Goal: Task Accomplishment & Management: Manage account settings

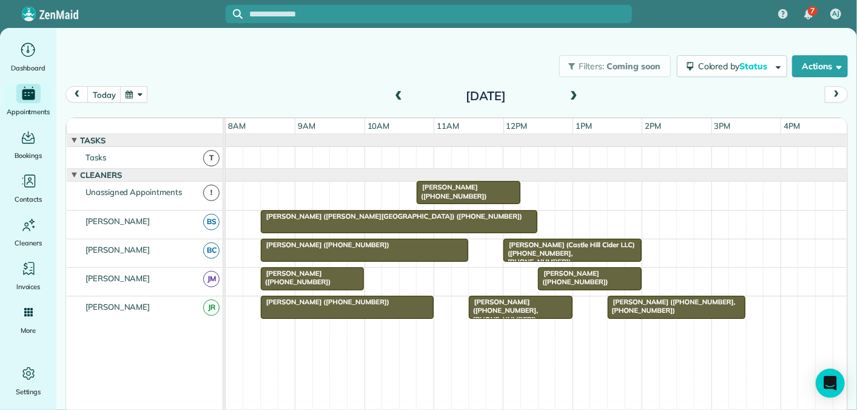
click at [511, 47] on div "**********" at bounding box center [428, 205] width 857 height 410
click at [577, 93] on span at bounding box center [573, 96] width 13 height 11
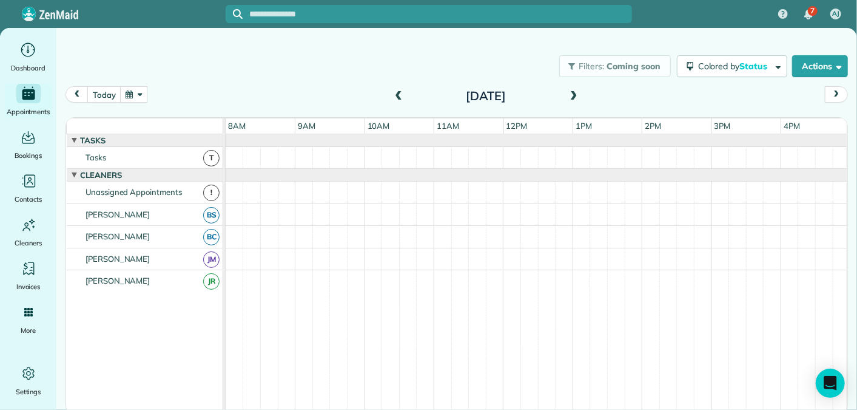
click at [396, 96] on span at bounding box center [398, 96] width 13 height 11
click at [397, 92] on span at bounding box center [398, 96] width 13 height 11
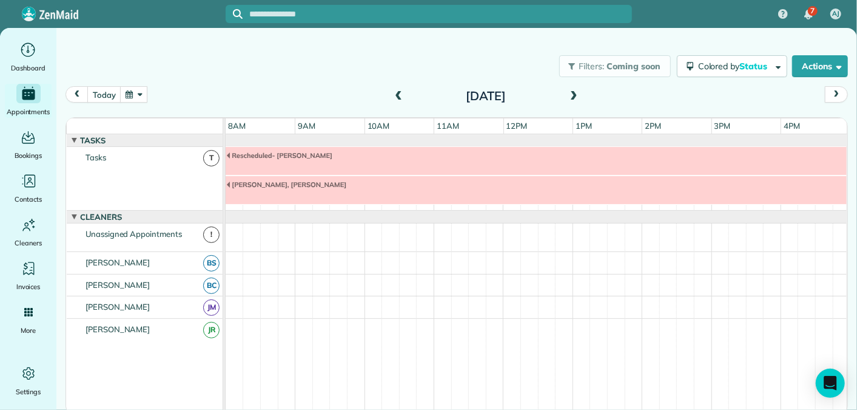
scroll to position [41, 0]
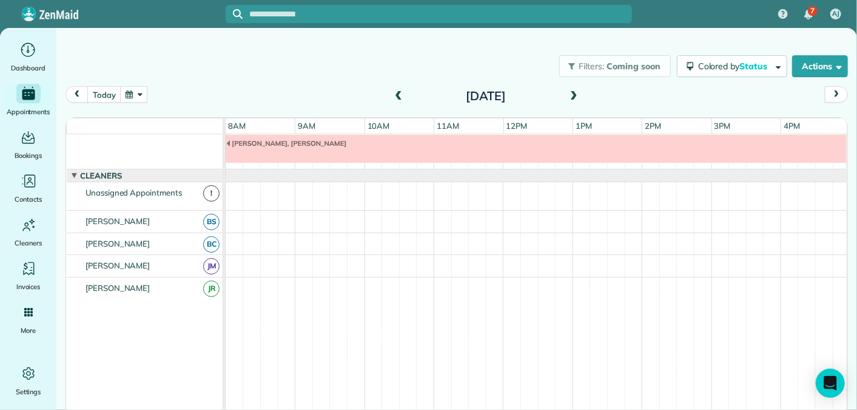
click at [576, 97] on span at bounding box center [573, 96] width 13 height 11
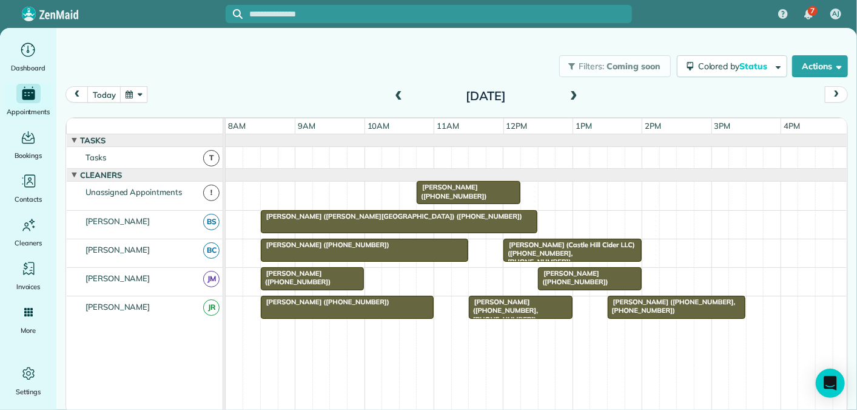
click at [576, 93] on span at bounding box center [573, 96] width 13 height 11
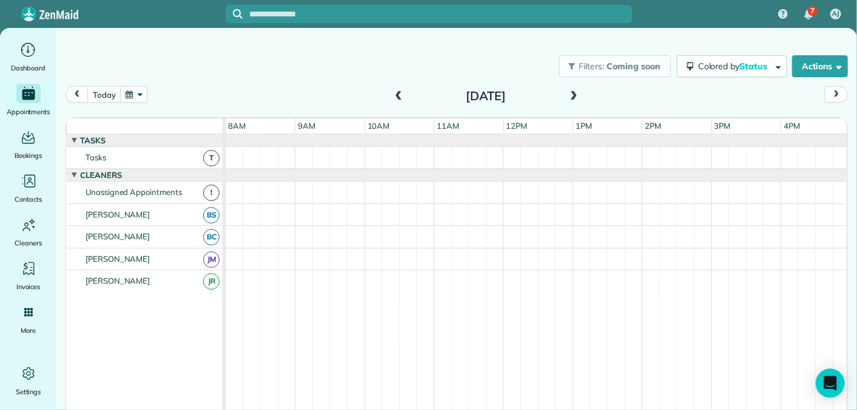
scroll to position [13, 0]
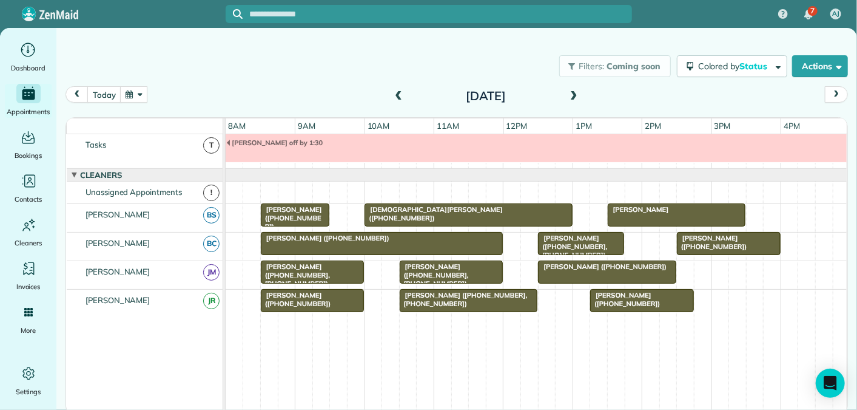
click at [399, 92] on span at bounding box center [398, 96] width 13 height 11
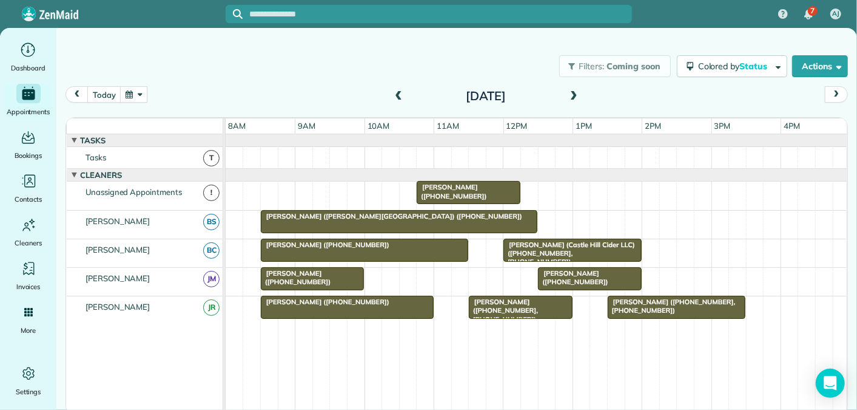
click at [570, 96] on span at bounding box center [573, 96] width 13 height 11
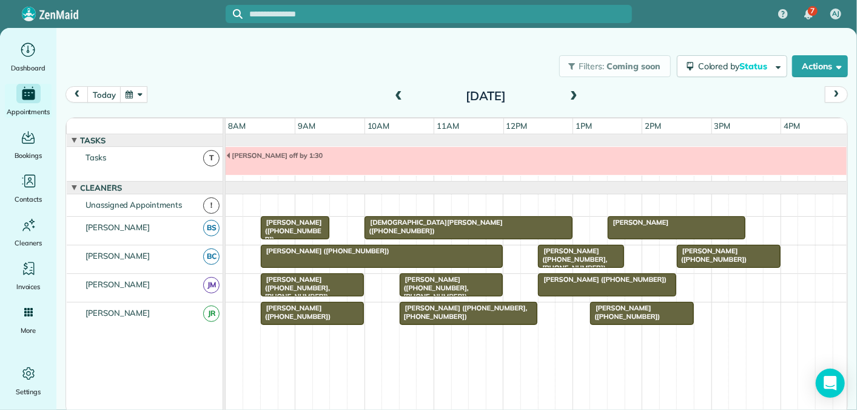
click at [575, 92] on span at bounding box center [573, 96] width 13 height 11
